Goal: Task Accomplishment & Management: Manage account settings

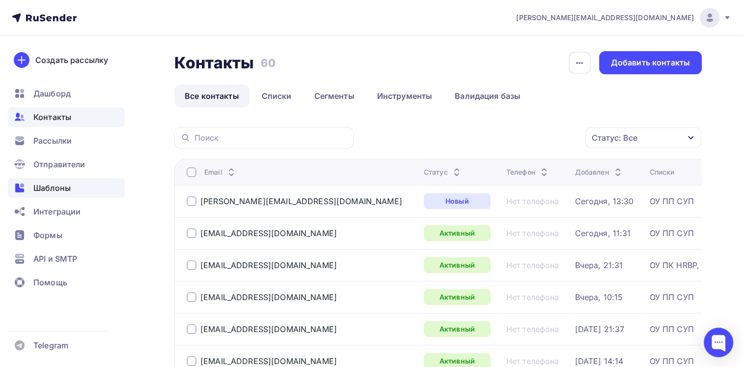
click at [57, 186] on span "Шаблоны" at bounding box center [51, 188] width 37 height 12
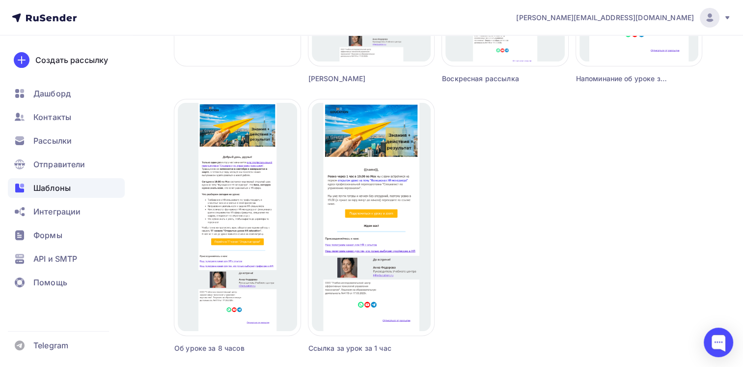
scroll to position [344, 0]
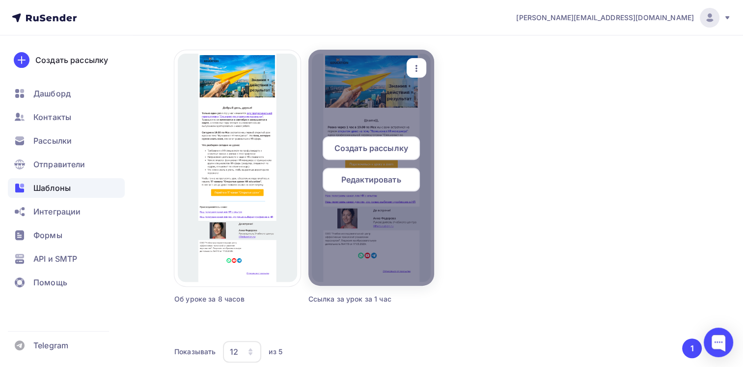
click at [371, 180] on span "Редактировать" at bounding box center [371, 179] width 60 height 12
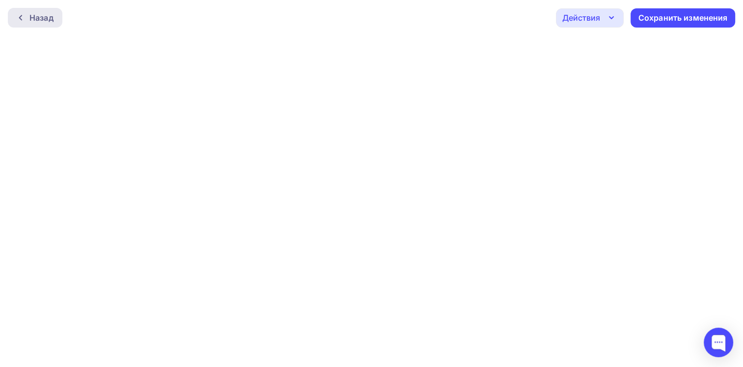
click at [25, 19] on div at bounding box center [23, 18] width 13 height 8
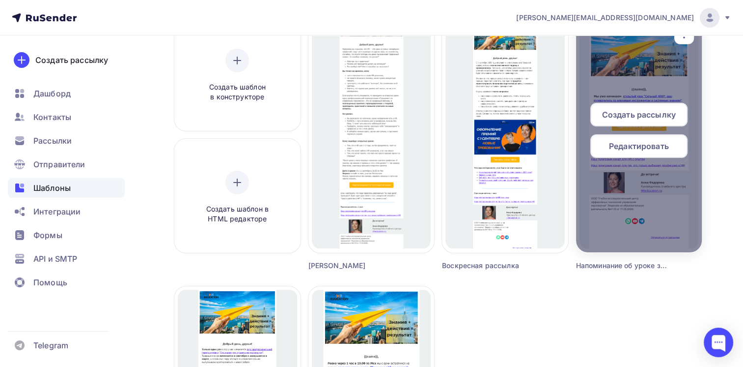
scroll to position [98, 0]
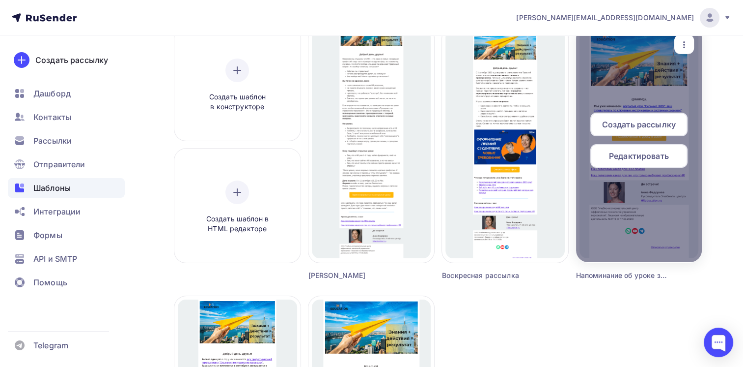
click at [633, 160] on span "Редактировать" at bounding box center [639, 156] width 60 height 12
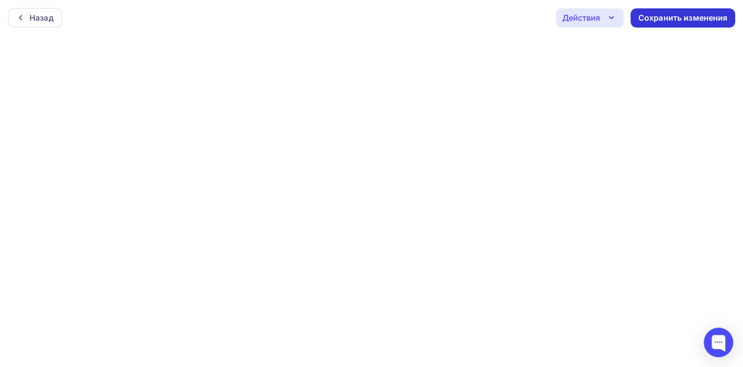
click at [659, 19] on div "Сохранить изменения" at bounding box center [683, 17] width 89 height 11
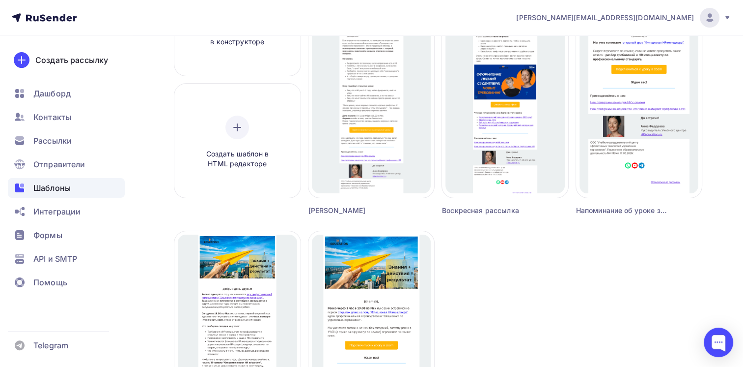
scroll to position [96, 0]
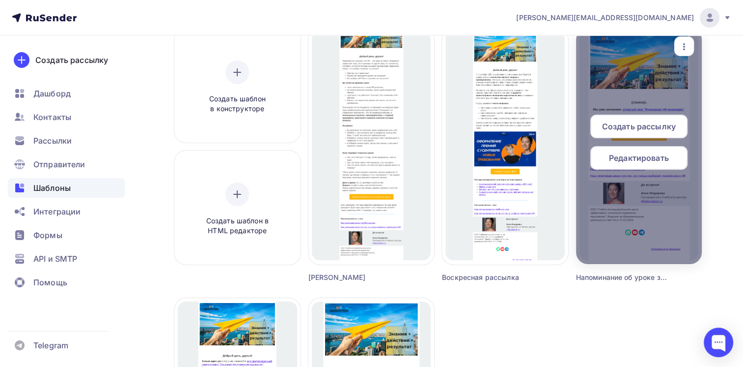
click at [627, 152] on span "Редактировать" at bounding box center [639, 158] width 60 height 12
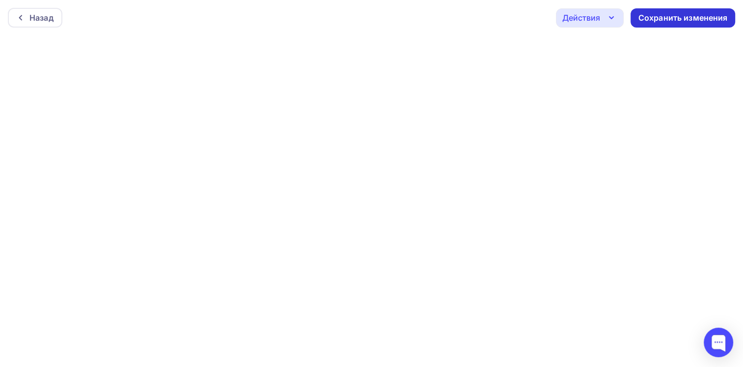
click at [662, 14] on div "Сохранить изменения" at bounding box center [683, 17] width 89 height 11
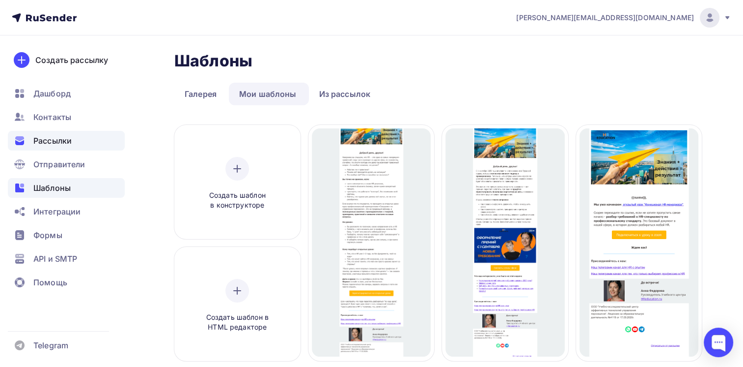
drag, startPoint x: 55, startPoint y: 135, endPoint x: 63, endPoint y: 140, distance: 9.5
click at [55, 135] on span "Рассылки" at bounding box center [52, 141] width 38 height 12
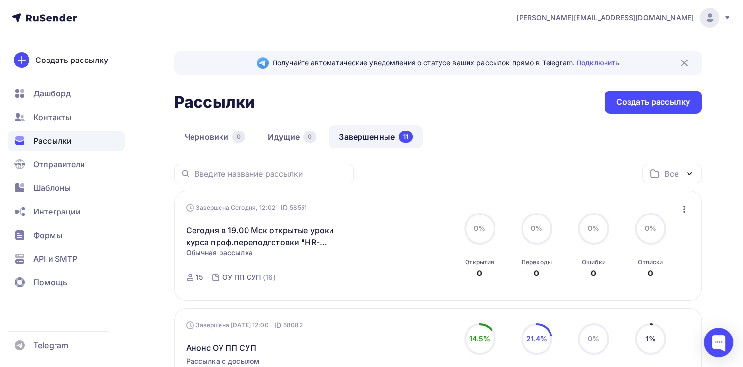
click at [643, 106] on div "Создать рассылку" at bounding box center [654, 101] width 74 height 11
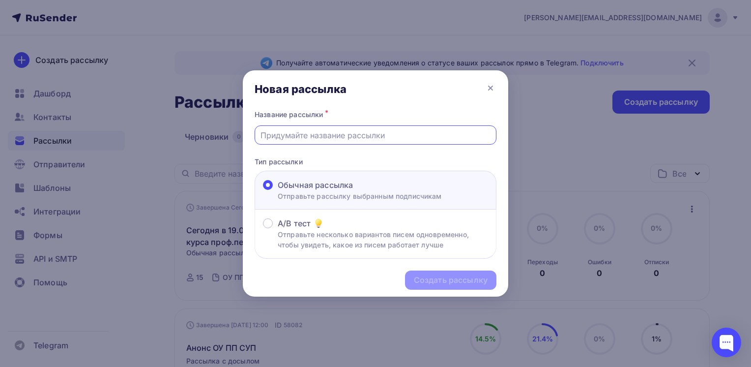
click at [381, 135] on input "text" at bounding box center [375, 135] width 230 height 12
paste input "Функционал HR-менеджера"
click at [366, 137] on input "Функционал HR-менеджера" at bounding box center [375, 135] width 230 height 12
drag, startPoint x: 376, startPoint y: 138, endPoint x: 237, endPoint y: 136, distance: 138.6
click at [237, 136] on div "Новая рассылка Название рассылки * Функционал HR-менеджера Тип рассылки Обычная…" at bounding box center [375, 183] width 751 height 367
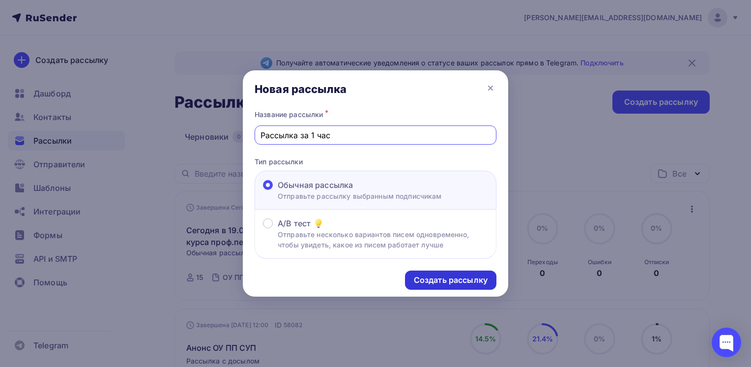
type input "Рассылка за 1 час"
click at [461, 276] on div "Создать рассылку" at bounding box center [451, 279] width 74 height 11
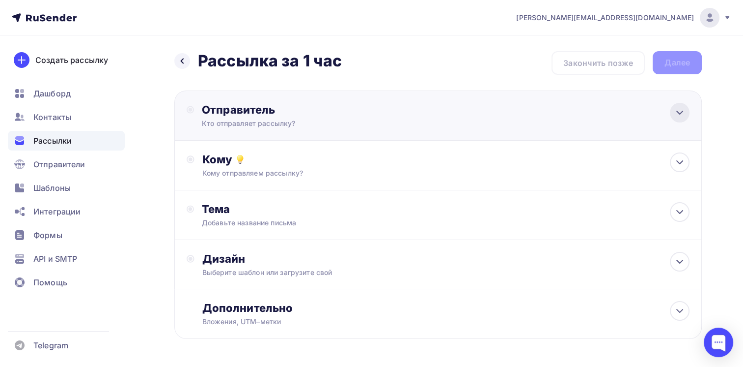
click at [680, 109] on icon at bounding box center [680, 113] width 12 height 12
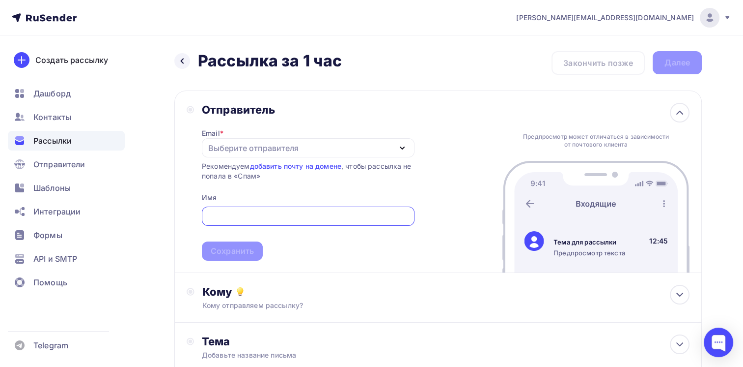
drag, startPoint x: 329, startPoint y: 146, endPoint x: 320, endPoint y: 168, distance: 23.4
click at [329, 146] on div "Выберите отправителя" at bounding box center [308, 147] width 213 height 19
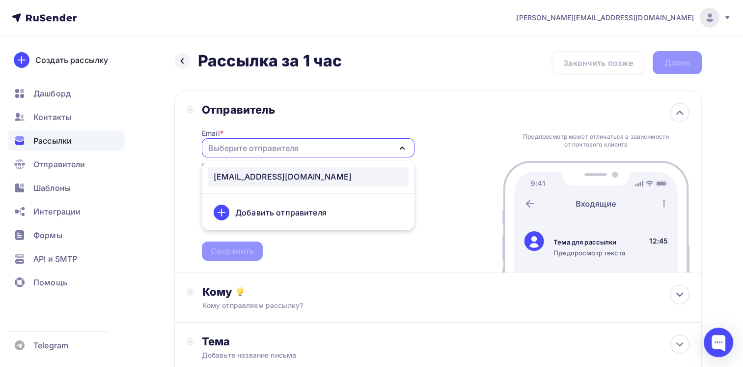
click at [302, 178] on div "[EMAIL_ADDRESS][DOMAIN_NAME]" at bounding box center [308, 176] width 189 height 12
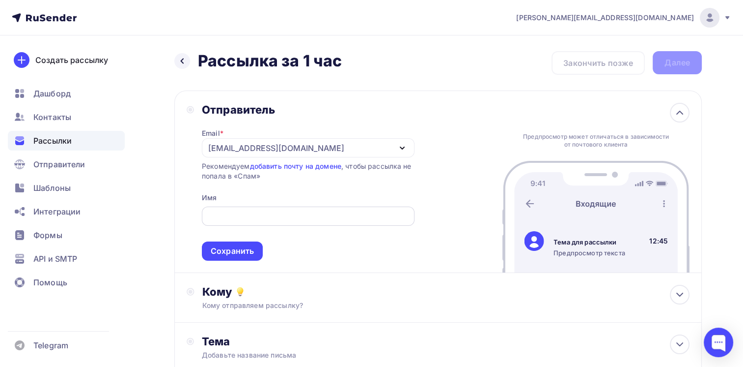
click at [279, 214] on input "text" at bounding box center [307, 216] width 201 height 12
type input "HR education"
click at [235, 251] on div "Сохранить" at bounding box center [232, 250] width 43 height 11
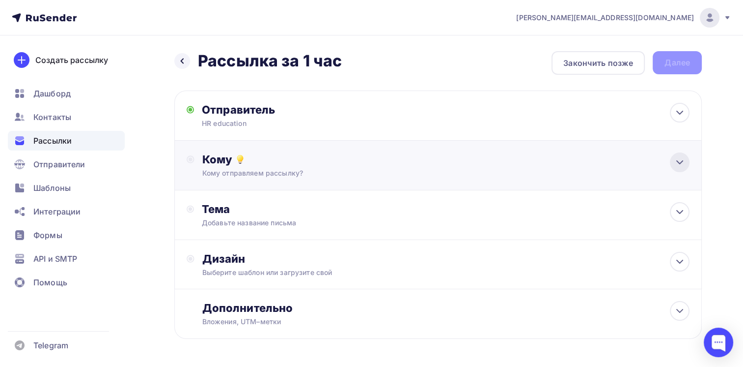
click at [679, 160] on icon at bounding box center [680, 162] width 12 height 12
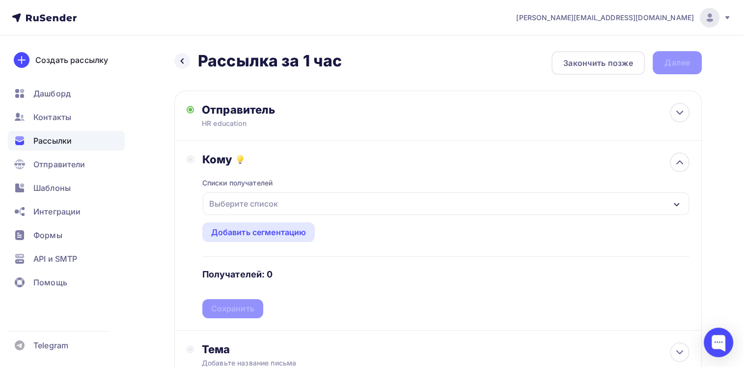
click at [336, 205] on div "Выберите список" at bounding box center [446, 203] width 487 height 23
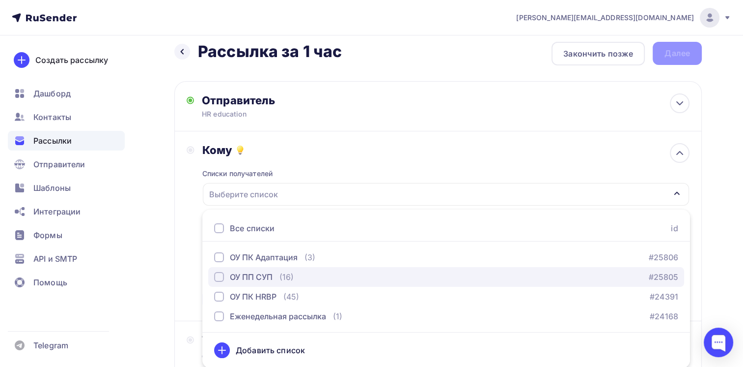
click at [309, 278] on div "ОУ ПП СУП (16) #25805" at bounding box center [446, 277] width 464 height 12
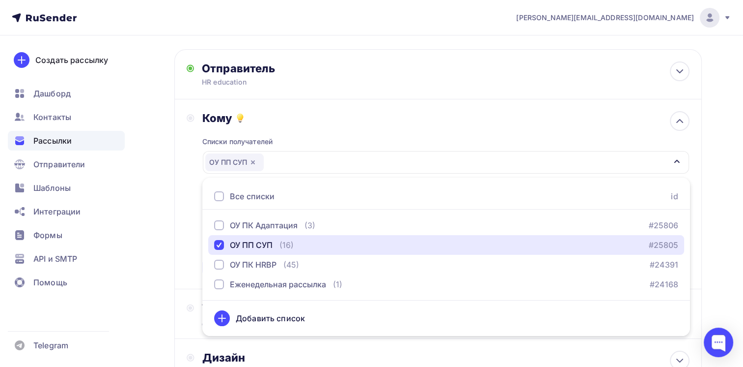
scroll to position [58, 0]
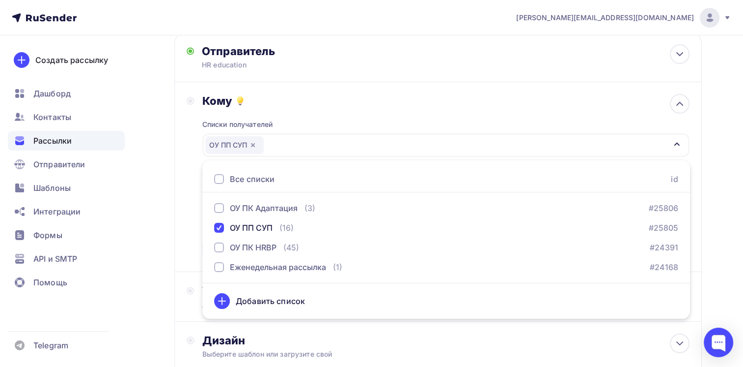
click at [184, 243] on div "Кому Списки получателей ОУ ПП СУП Все списки id ОУ ПК Адаптация (3) #25806 ОУ П…" at bounding box center [438, 177] width 528 height 190
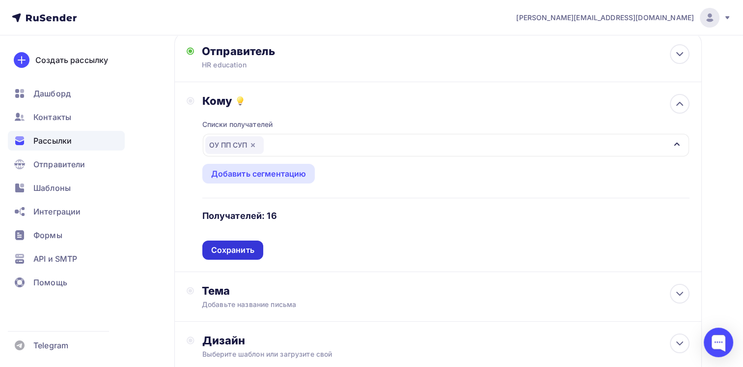
click at [236, 248] on div "Сохранить" at bounding box center [232, 249] width 43 height 11
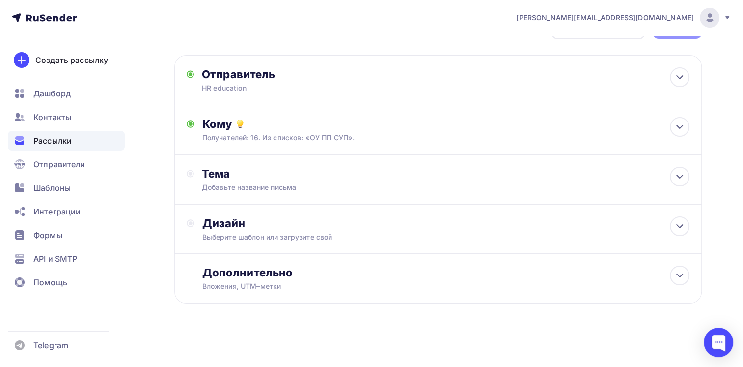
scroll to position [34, 0]
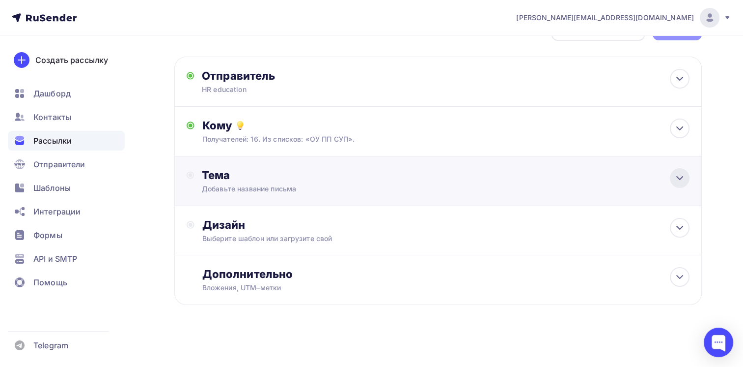
click at [674, 178] on div at bounding box center [680, 178] width 20 height 20
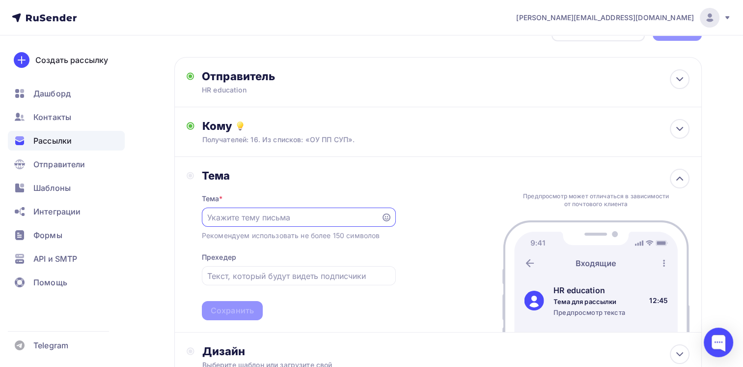
scroll to position [0, 0]
click at [254, 215] on input "text" at bounding box center [291, 218] width 168 height 12
paste input "Функционал HR-менеджера"
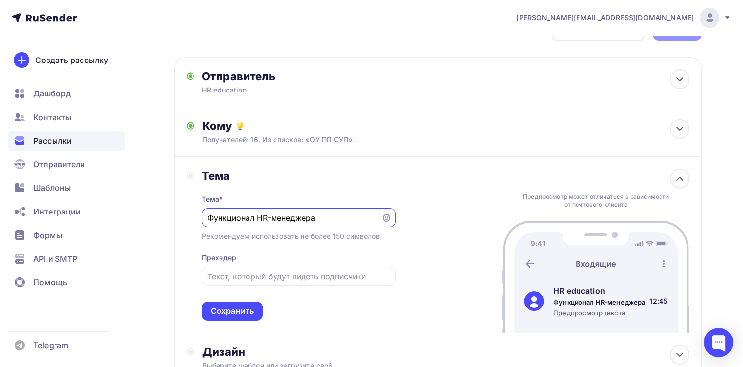
click at [208, 217] on input "Функционал HR-менеджера" at bounding box center [291, 218] width 168 height 12
click at [236, 215] on input "В 19.00 Мск ждем вас на уроке "Функционал HR-менеджера"" at bounding box center [291, 218] width 168 height 12
click at [259, 218] on input "В 19.00 Мск ждем вас на открытом уроке "Функционал HR-менеджера"" at bounding box center [291, 218] width 168 height 12
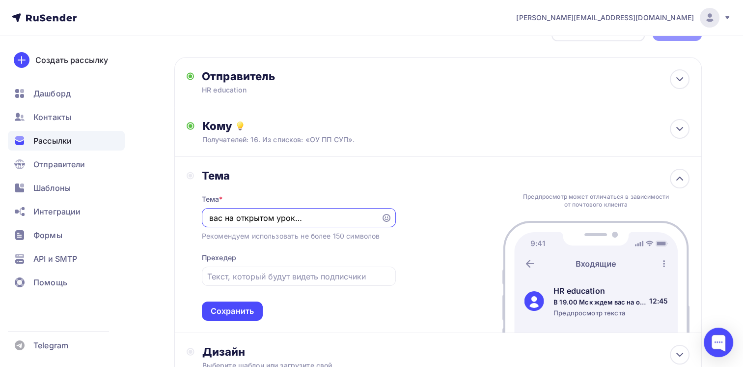
click at [259, 218] on input "В 19.00 Мск ждем вас на открытом уроке "Функционал HR-менеджера"" at bounding box center [291, 218] width 168 height 12
type input "В 19.00 Мск ждем вас на открытом уроке "Функционал HR-менеджера""
click at [271, 274] on input "text" at bounding box center [298, 276] width 183 height 12
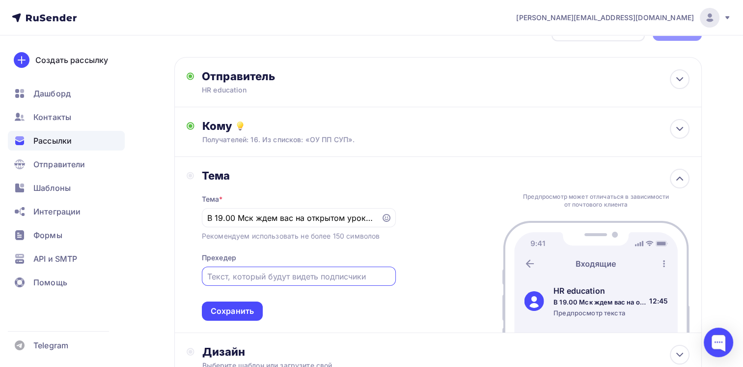
paste input "В 19.00 Мск ждем вас на открытом уроке "Функционал HR-менеджера""
type input "В 19.00 Мск ждем вас на открытом уроке "Функционал HR-менеджера""
click at [197, 275] on div "Тема Тема * В 19.00 Мск ждем вас на открытом уроке "Функционал HR-менеджера" Ре…" at bounding box center [291, 245] width 209 height 152
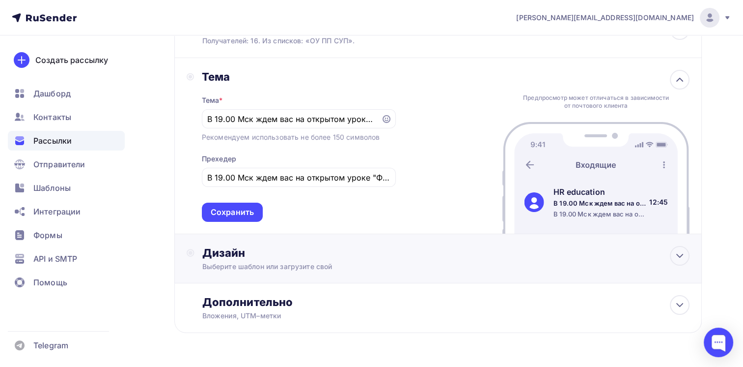
scroll to position [111, 0]
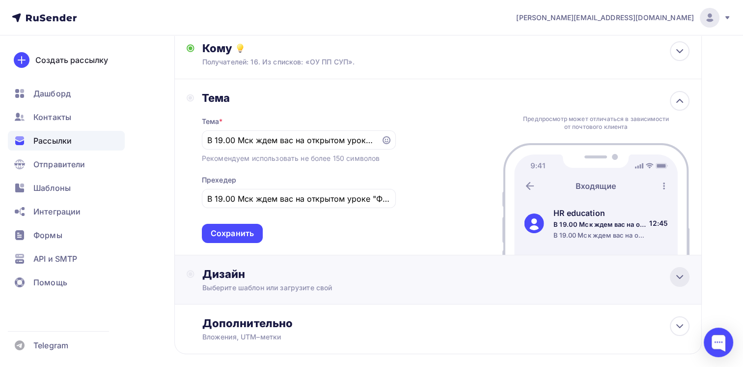
click at [680, 274] on icon at bounding box center [680, 277] width 12 height 12
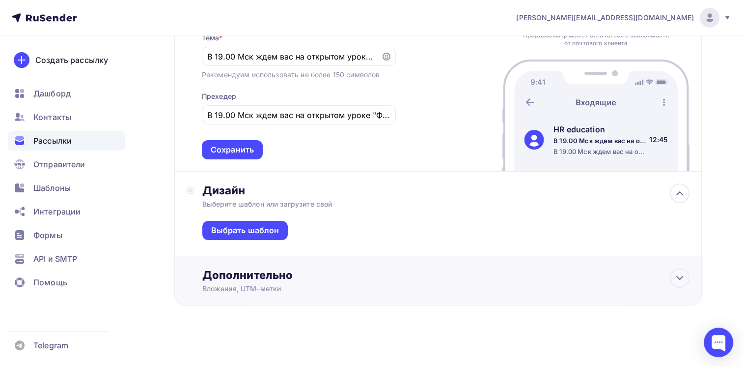
scroll to position [195, 0]
click at [240, 226] on div "Выбрать шаблон" at bounding box center [245, 229] width 68 height 11
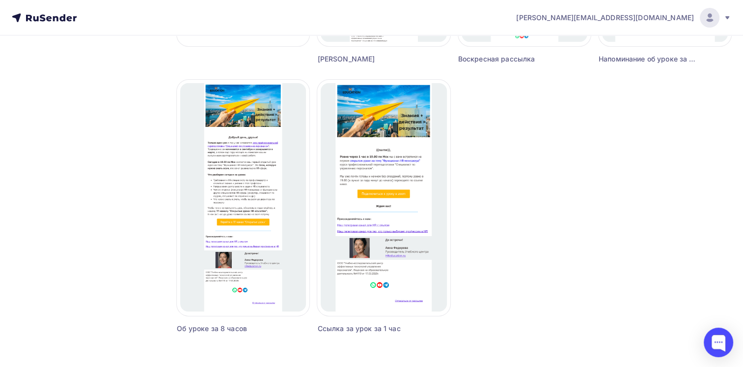
scroll to position [344, 0]
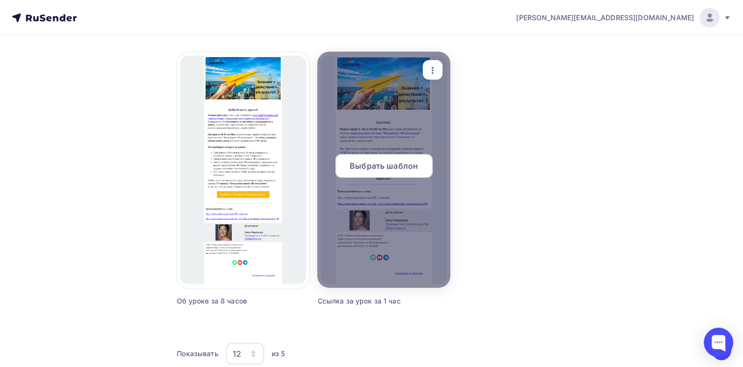
click at [382, 166] on span "Выбрать шаблон" at bounding box center [384, 166] width 68 height 12
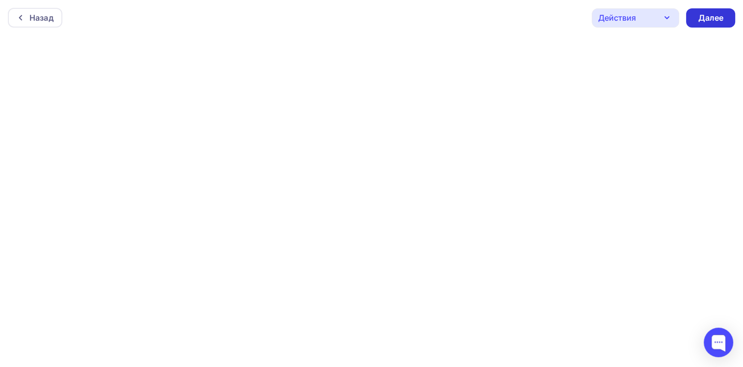
click at [705, 19] on div "Далее" at bounding box center [711, 17] width 26 height 11
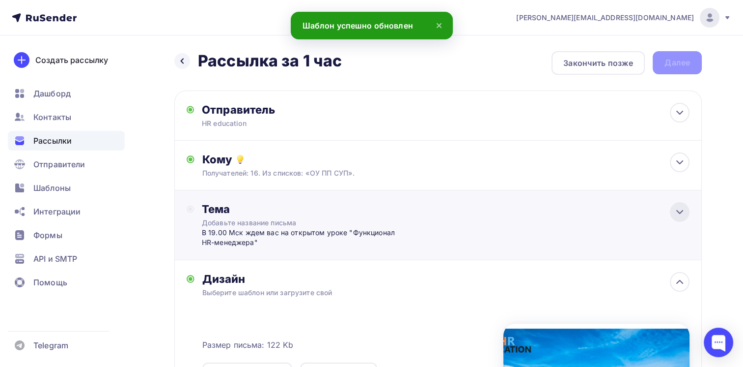
click at [676, 212] on icon at bounding box center [680, 212] width 12 height 12
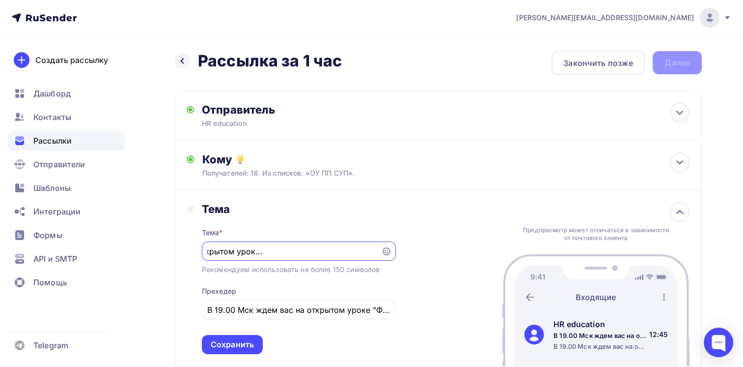
scroll to position [98, 0]
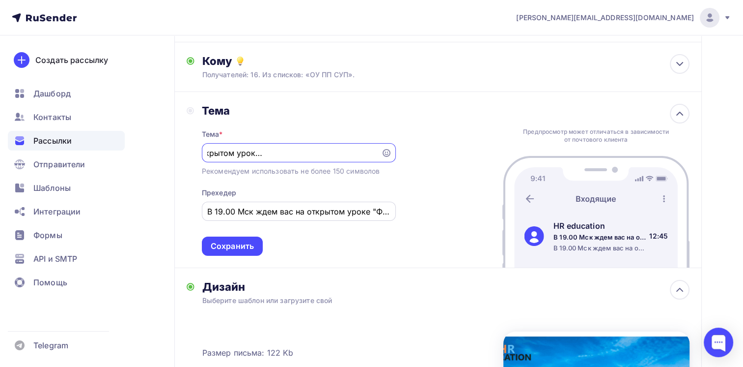
click at [285, 209] on input "В 19.00 Мск ждем вас на открытом уроке "Функционал HR-менеджера"" at bounding box center [298, 211] width 183 height 12
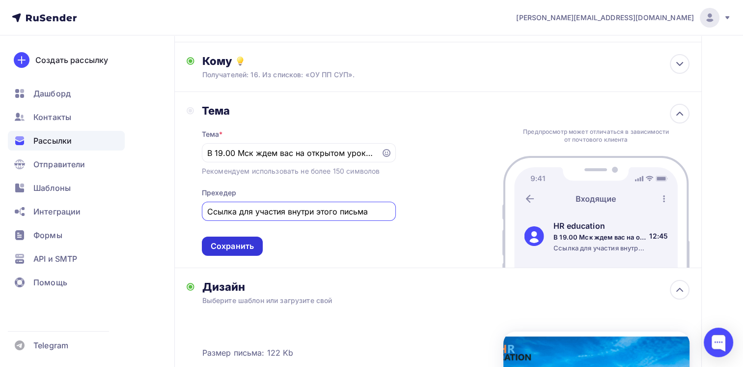
type input "Ссылка для участия внутри этого письма"
click at [228, 241] on div "Сохранить" at bounding box center [232, 245] width 43 height 11
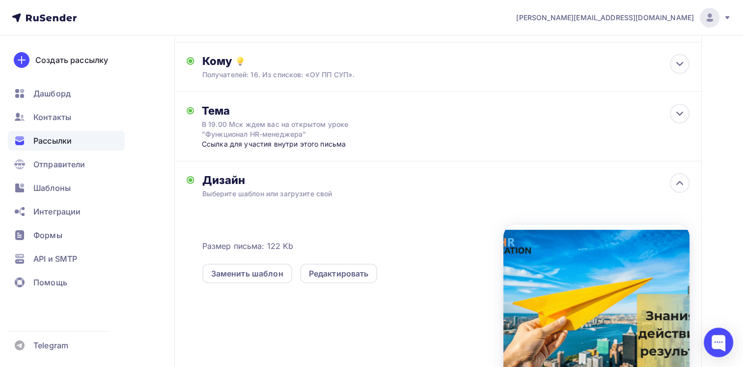
click at [183, 264] on div "Дизайн Выберите шаблон или загрузите свой Размер письма: 122 Kb Заменить шаблон…" at bounding box center [438, 269] width 528 height 217
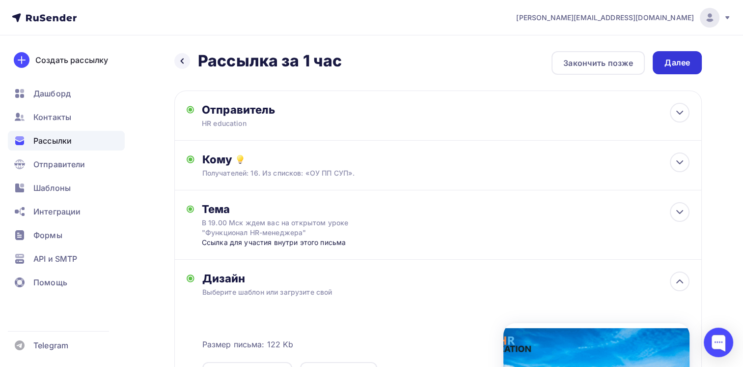
click at [670, 61] on div "Далее" at bounding box center [678, 62] width 26 height 11
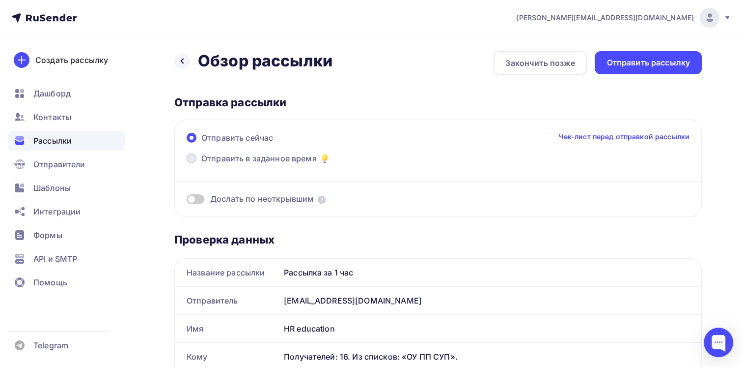
click at [191, 159] on span at bounding box center [192, 158] width 10 height 10
click at [201, 164] on input "Отправить в заданное время" at bounding box center [201, 164] width 0 height 0
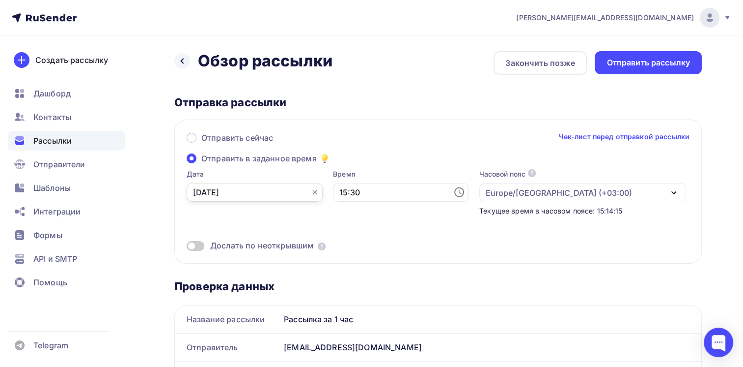
click at [260, 188] on input "[DATE]" at bounding box center [255, 192] width 136 height 19
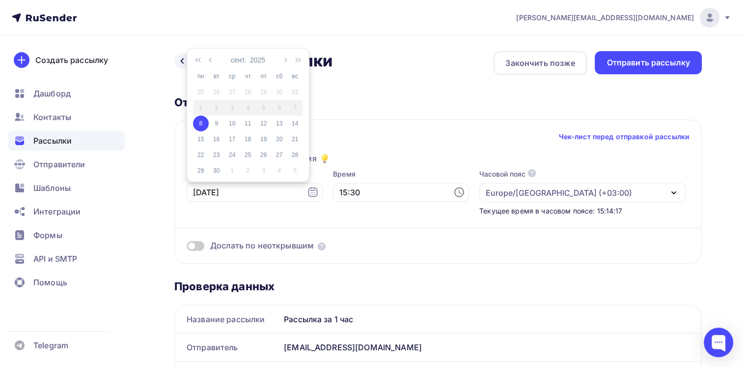
click at [201, 122] on div "8" at bounding box center [201, 123] width 16 height 9
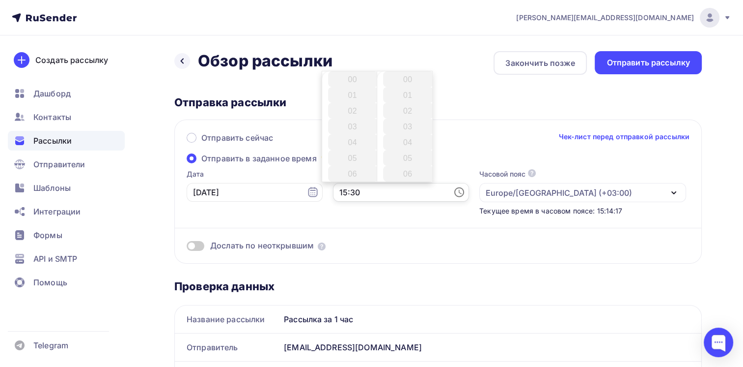
click at [391, 192] on input "15:30" at bounding box center [401, 192] width 136 height 19
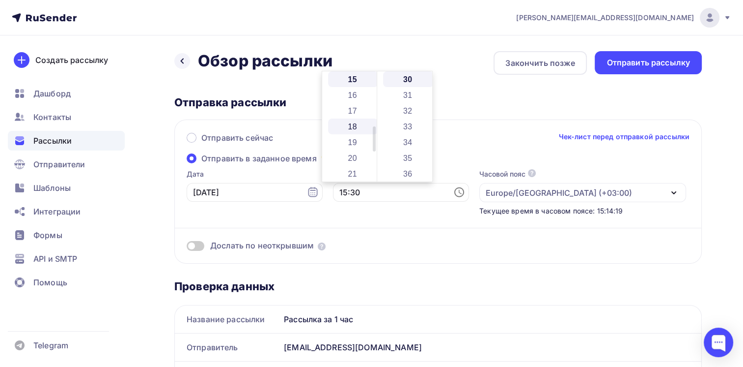
click at [358, 123] on li "18" at bounding box center [353, 126] width 51 height 16
click at [401, 78] on li "00" at bounding box center [408, 79] width 51 height 16
type input "18:00"
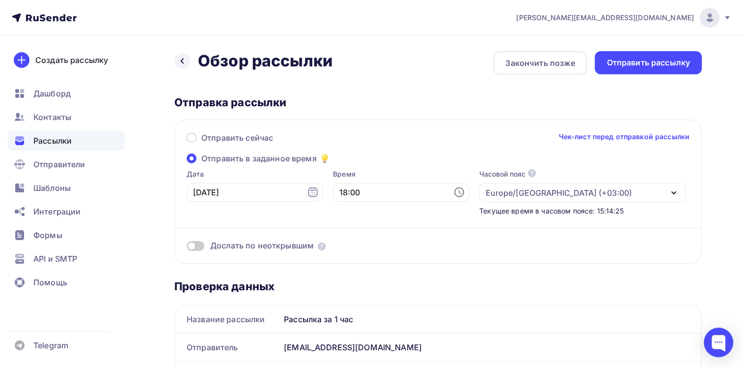
click at [375, 212] on div "Время 18:00" at bounding box center [401, 192] width 136 height 47
click at [641, 58] on div "Отправить рассылку" at bounding box center [649, 62] width 84 height 11
